Goal: Register for event/course

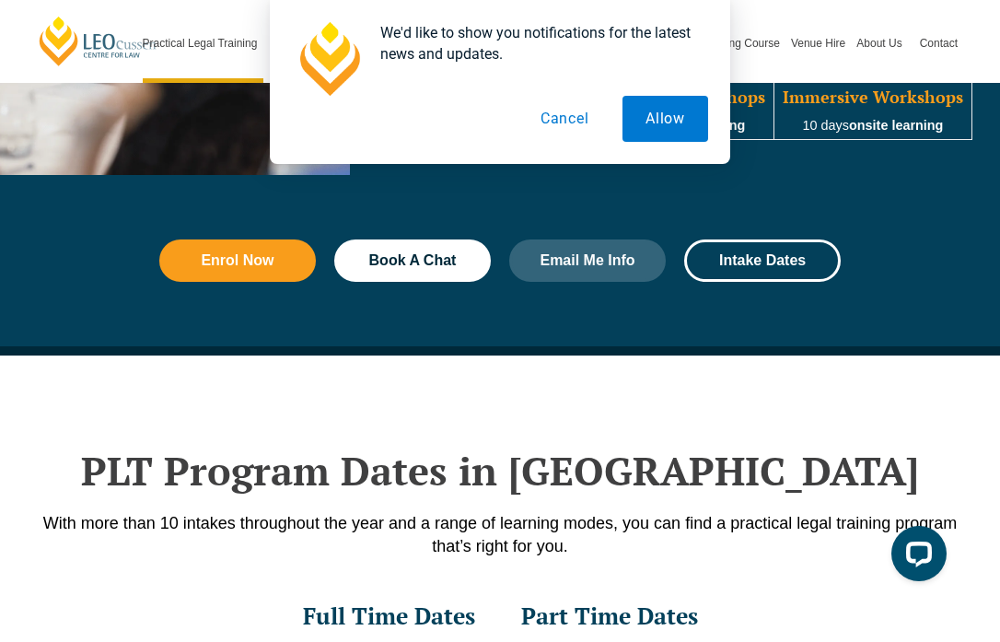
scroll to position [2079, 0]
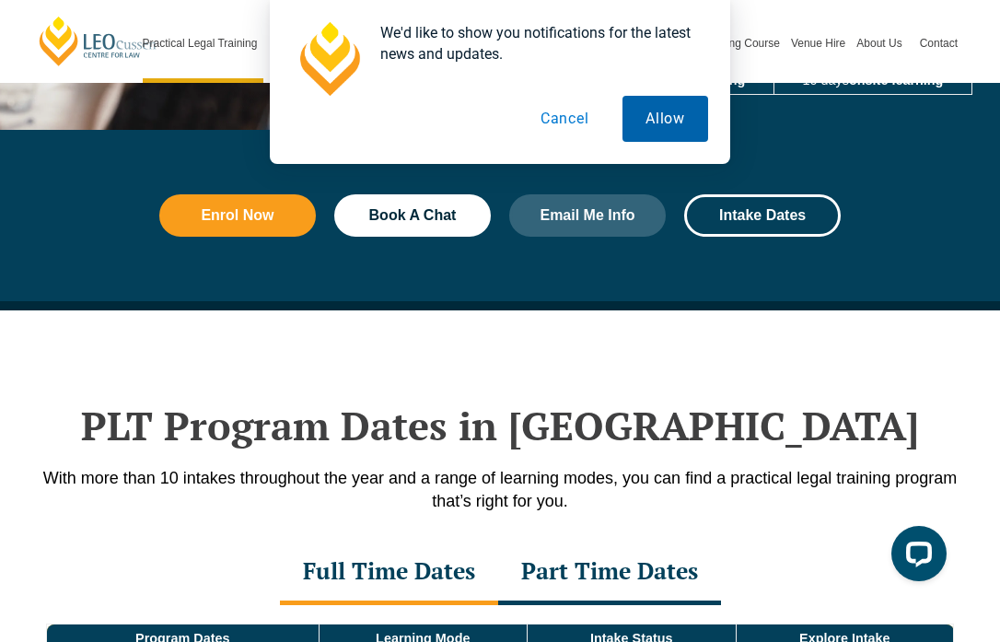
click at [670, 122] on button "Allow" at bounding box center [666, 119] width 86 height 46
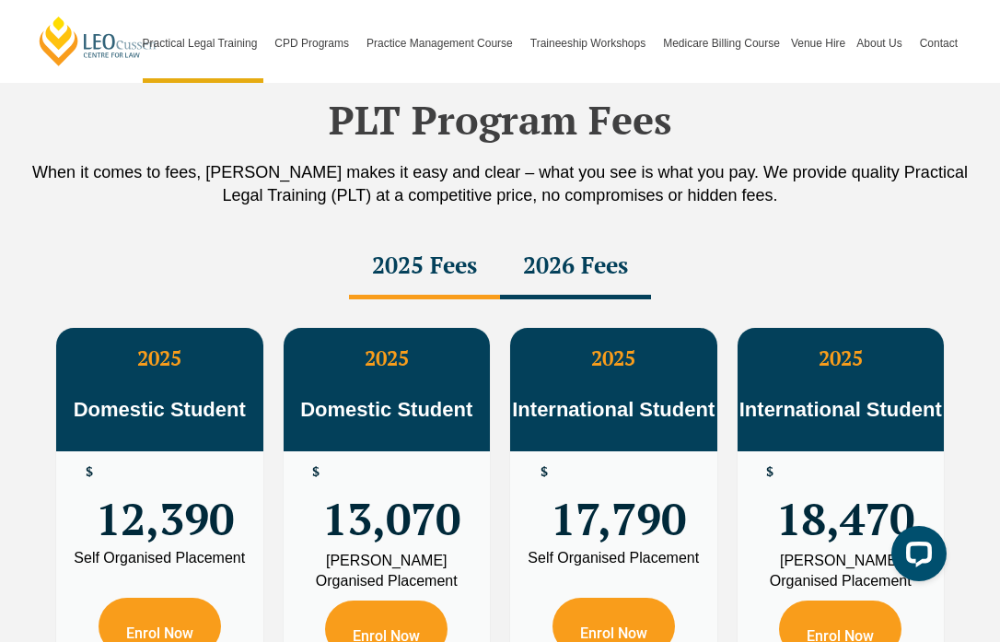
scroll to position [3374, 0]
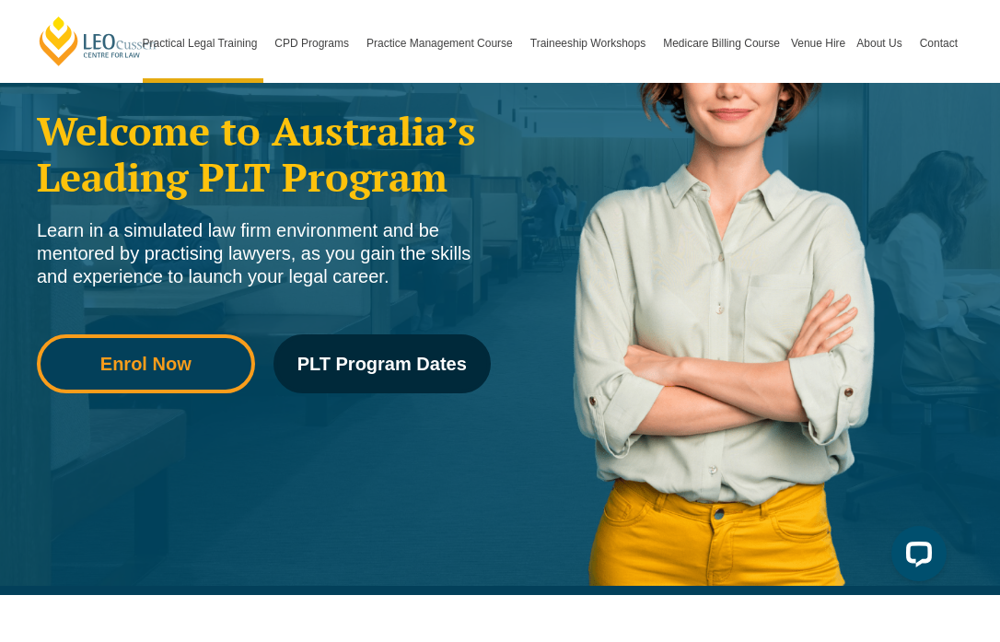
click at [192, 388] on link "Enrol Now" at bounding box center [146, 363] width 218 height 59
